Goal: Check status: Check status

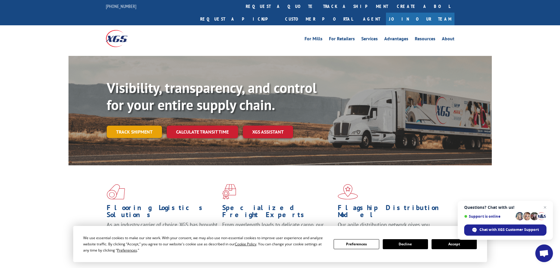
click at [132, 125] on link "Track shipment" at bounding box center [134, 131] width 55 height 12
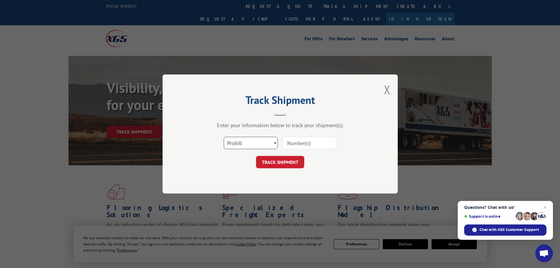
click at [231, 145] on select "Select category... Probill BOL PO" at bounding box center [251, 143] width 54 height 12
select select "po"
click at [224, 137] on select "Select category... Probill BOL PO" at bounding box center [251, 143] width 54 height 12
click at [292, 144] on input at bounding box center [309, 143] width 54 height 12
paste input "23510105"
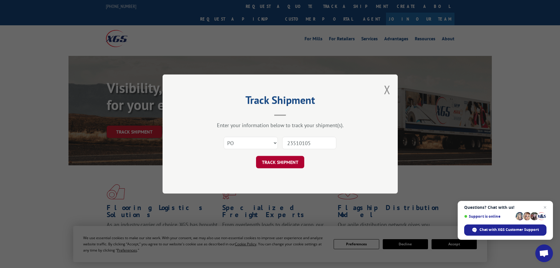
type input "23510105"
click at [279, 163] on button "TRACK SHIPMENT" at bounding box center [280, 162] width 48 height 12
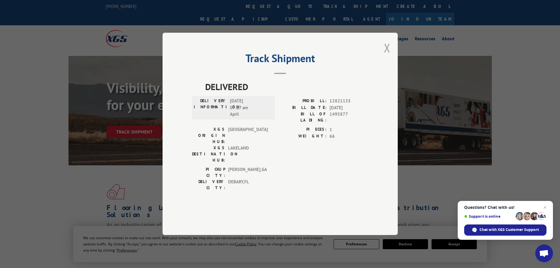
click at [385, 56] on button "Close modal" at bounding box center [387, 48] width 6 height 16
